Goal: Find contact information: Find contact information

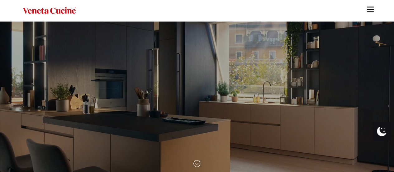
scroll to position [125, 0]
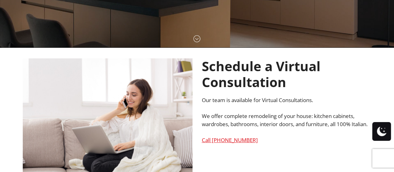
click at [199, 38] on img at bounding box center [196, 38] width 7 height 7
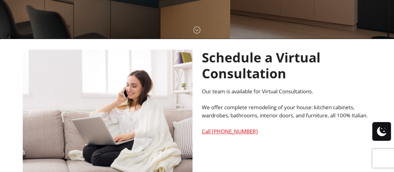
scroll to position [187, 0]
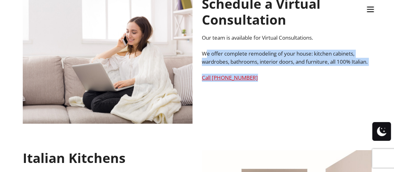
copy div "e offer complete remodeling of your house: kitchen cabinets, wardrobes, bathroo…"
drag, startPoint x: 207, startPoint y: 57, endPoint x: 326, endPoint y: 79, distance: 120.7
click at [326, 79] on div "Schedule a Virtual Consultation Our team is available for Virtual Consultations…" at bounding box center [287, 38] width 170 height 85
click at [278, 92] on div "Schedule a Virtual Consultation Our team is available for Virtual Consultations…" at bounding box center [286, 44] width 179 height 96
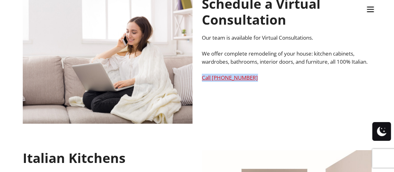
copy link "Call [PHONE_NUMBER]"
drag, startPoint x: 264, startPoint y: 89, endPoint x: 199, endPoint y: 79, distance: 65.9
click at [199, 79] on div "Schedule a Virtual Consultation Our team is available for Virtual Consultations…" at bounding box center [286, 44] width 179 height 96
click at [287, 132] on ul "Kitchens Projects Other Products Bathrooms Closets Italian Doors About Blog Con…" at bounding box center [197, 86] width 394 height 172
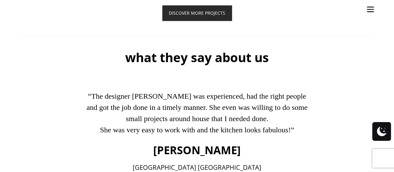
scroll to position [2278, 0]
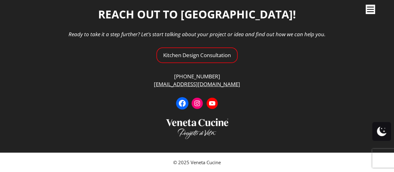
click at [181, 100] on icon at bounding box center [182, 103] width 7 height 7
